Goal: Browse casually: Explore the website without a specific task or goal

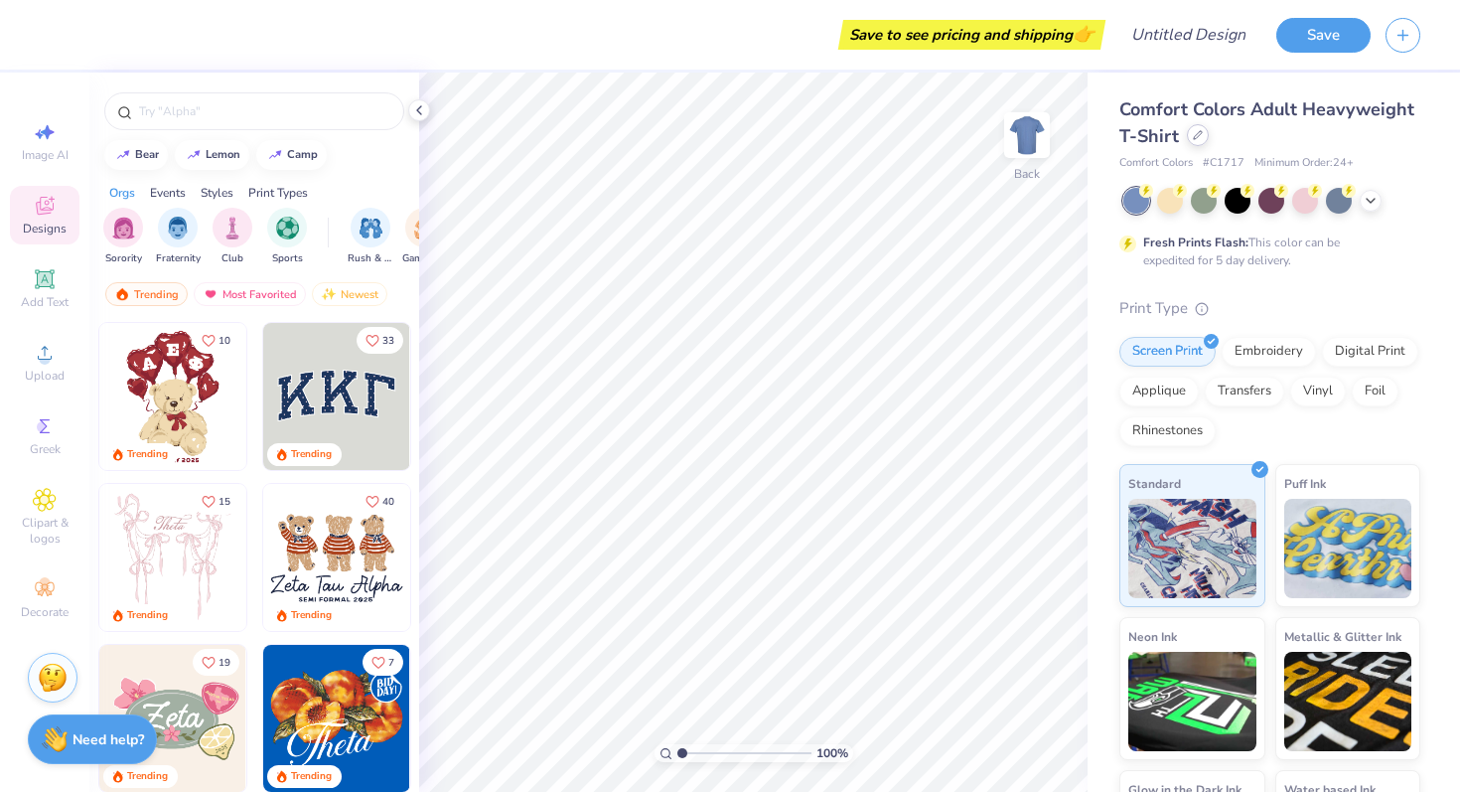
click at [1200, 128] on div at bounding box center [1198, 135] width 22 height 22
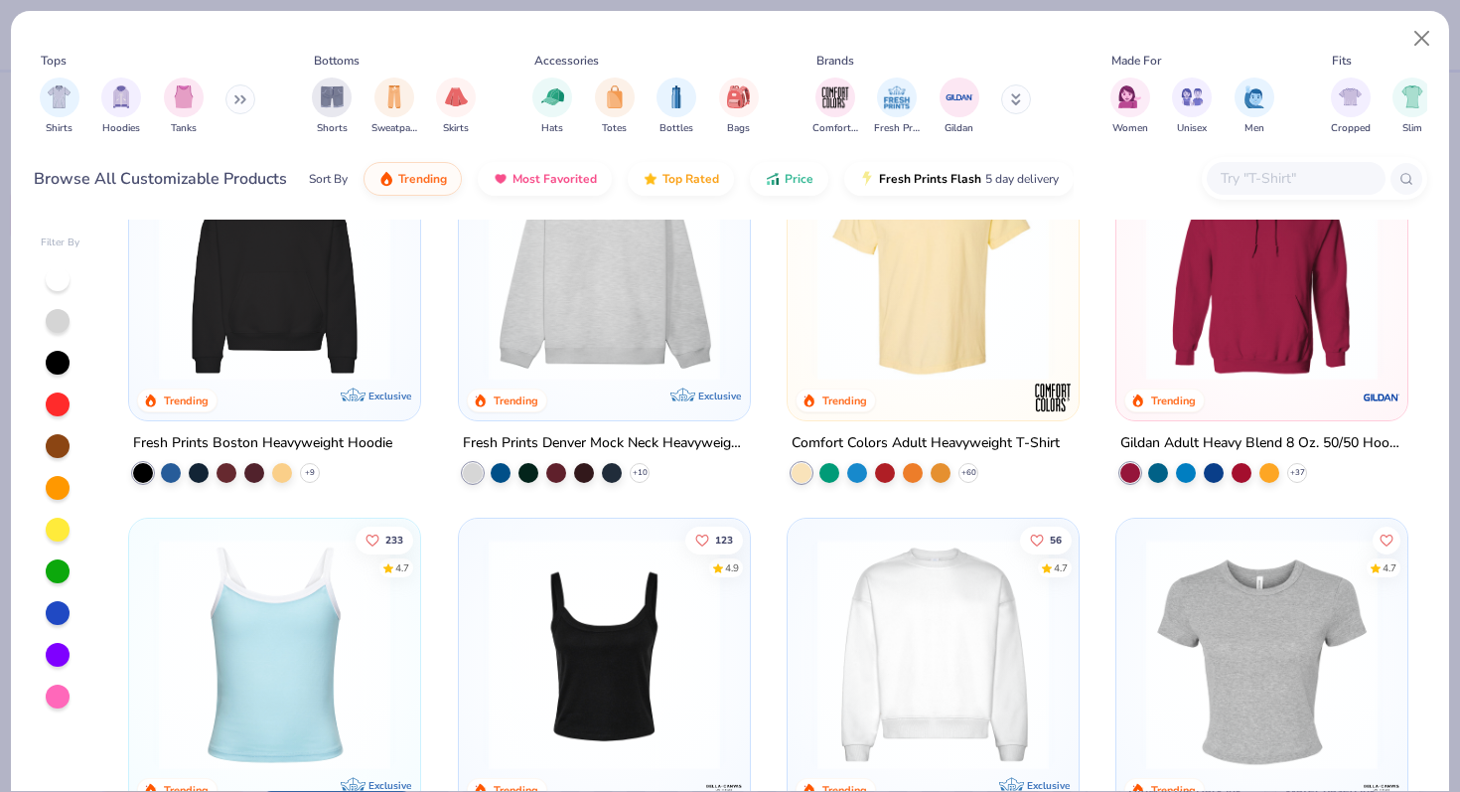
scroll to position [144, 0]
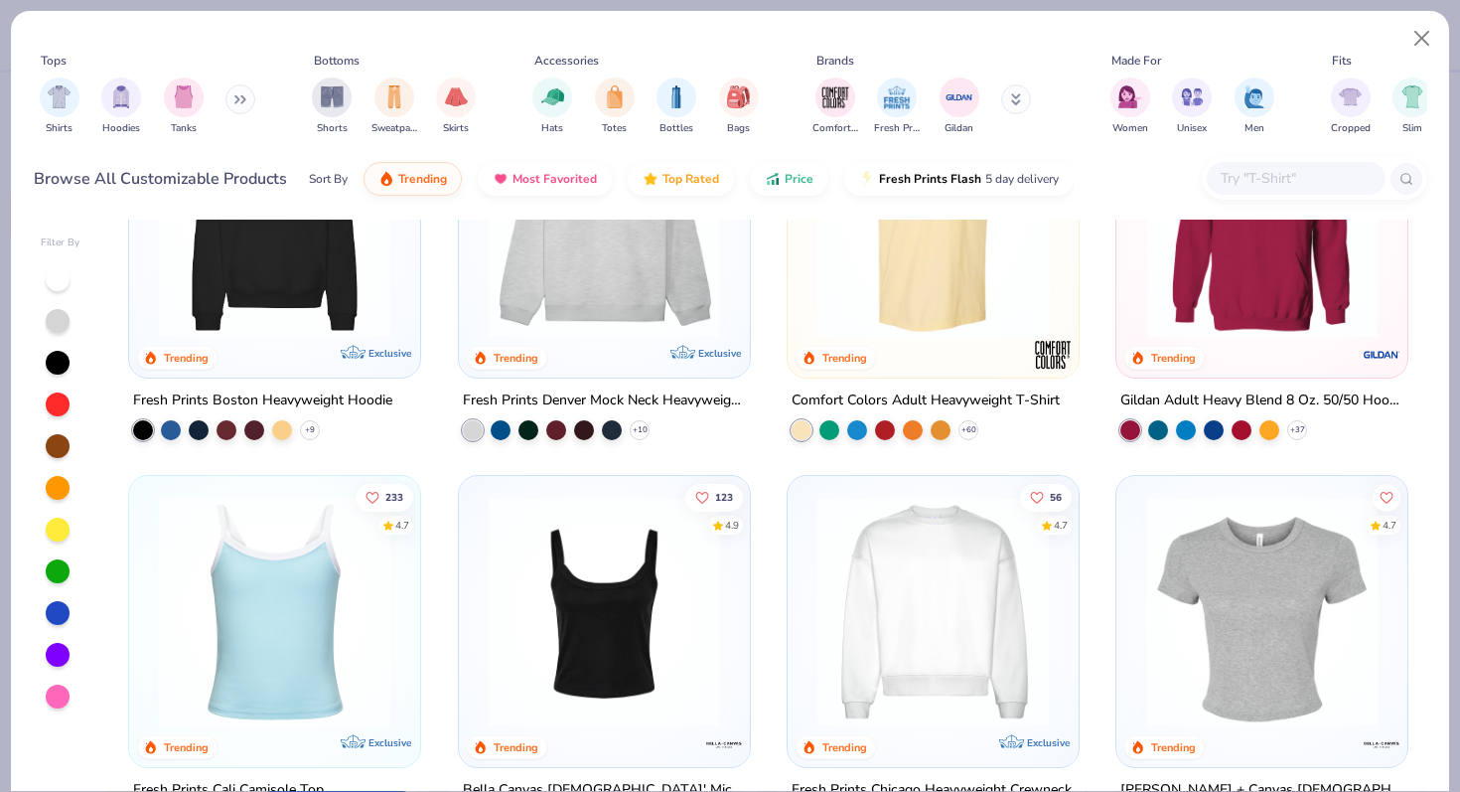
click at [631, 524] on img at bounding box center [604, 611] width 251 height 231
